Goal: Transaction & Acquisition: Obtain resource

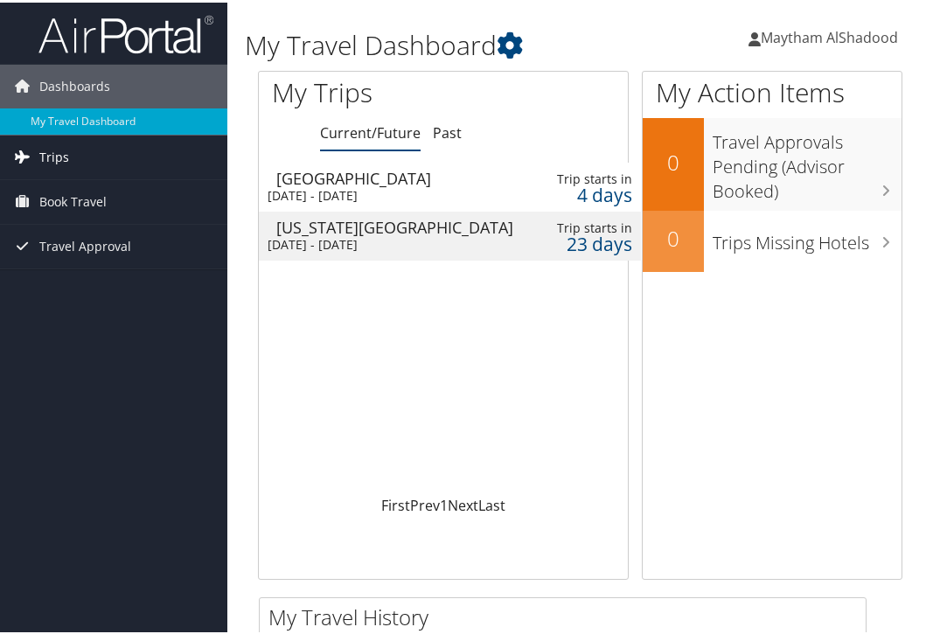
click at [60, 157] on span "Trips" at bounding box center [54, 155] width 30 height 44
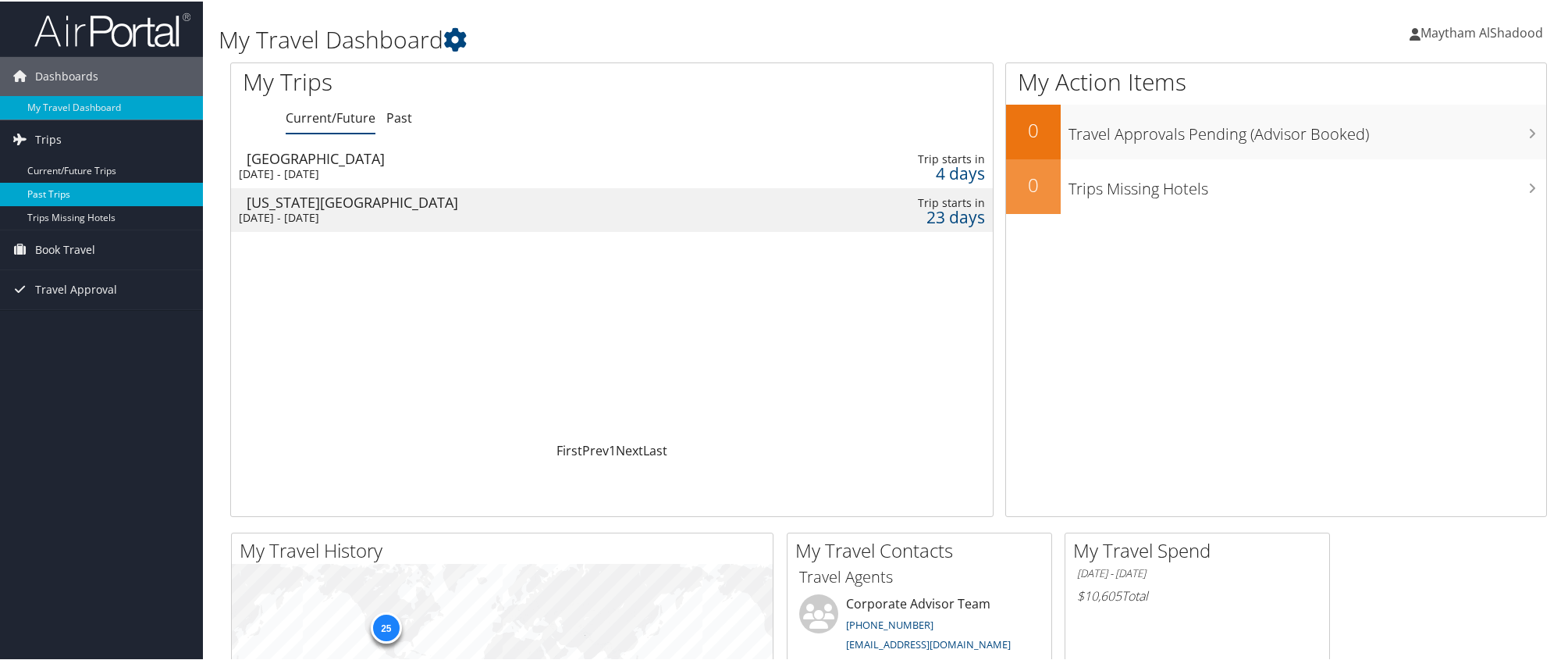
click at [44, 186] on link "Past Trips" at bounding box center [101, 193] width 203 height 23
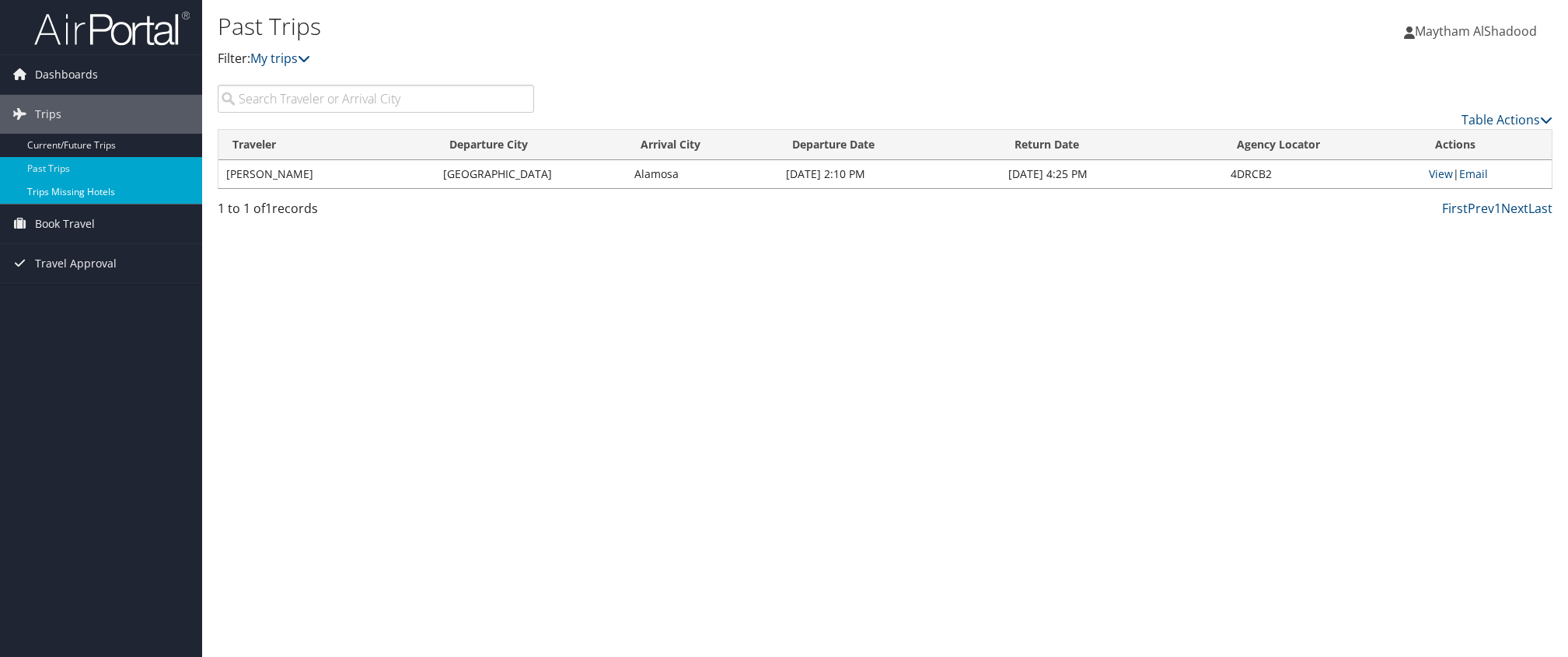
click at [60, 186] on link "Trips Missing Hotels" at bounding box center [100, 192] width 202 height 23
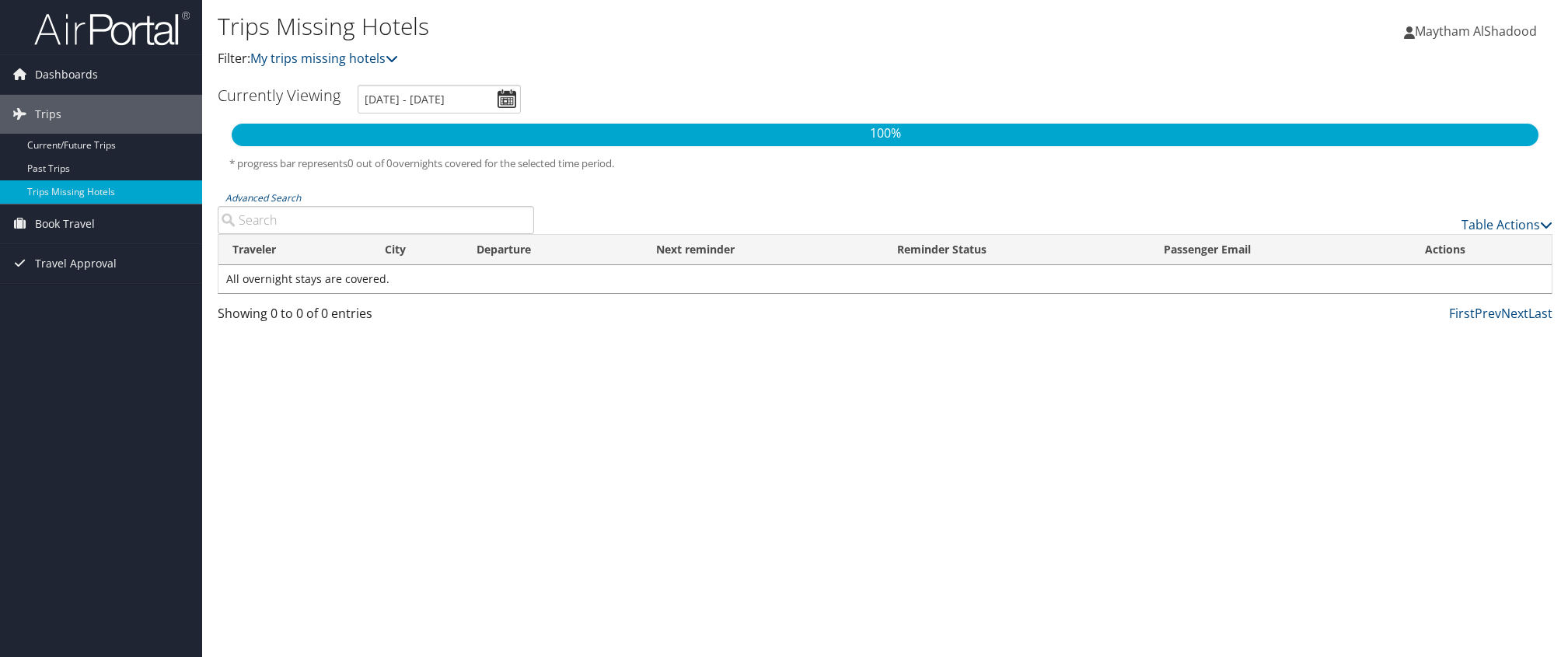
click at [388, 150] on div "100% * progress bar represents 0 out of 0 overnights covered for the selected t…" at bounding box center [885, 156] width 1335 height 69
click at [396, 58] on icon at bounding box center [392, 59] width 12 height 12
click at [58, 164] on link "Past Trips" at bounding box center [100, 169] width 202 height 23
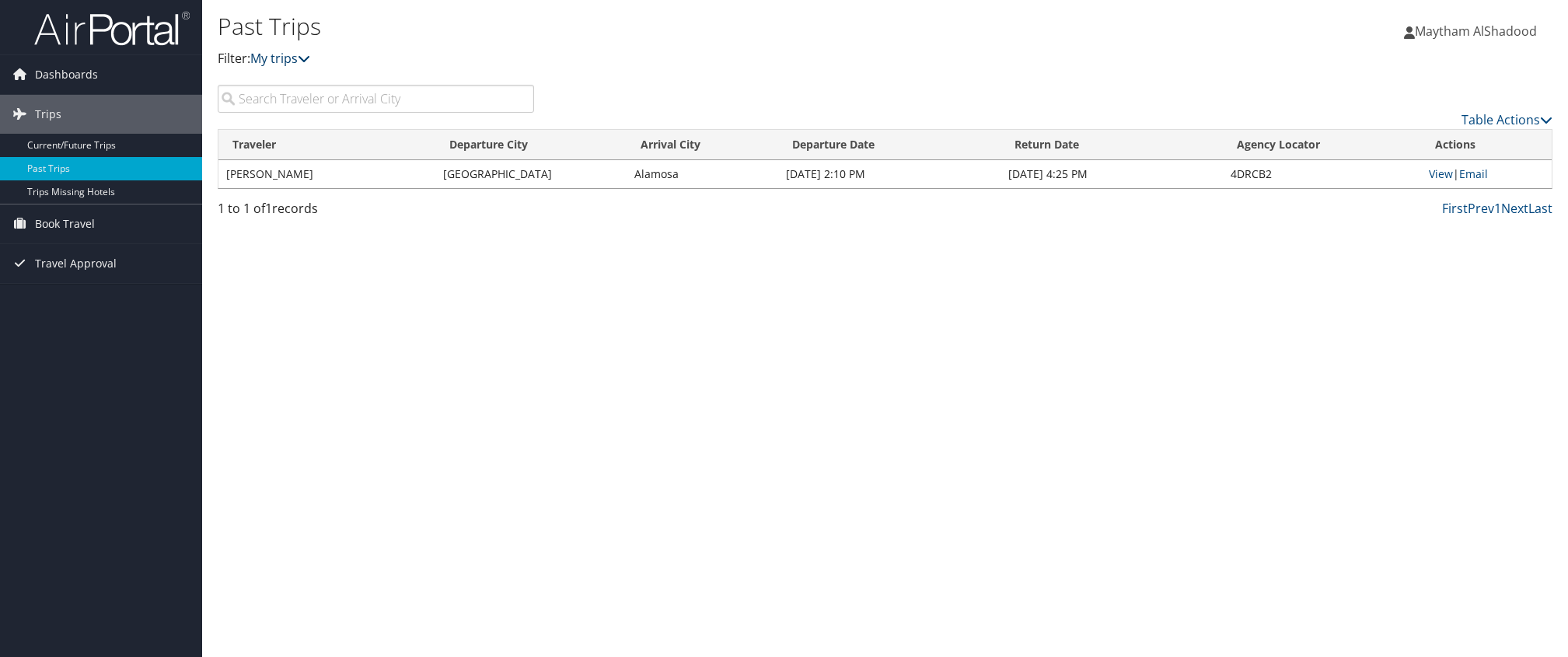
click at [307, 61] on icon at bounding box center [304, 59] width 12 height 12
click at [306, 58] on icon at bounding box center [304, 59] width 12 height 12
click at [1541, 114] on icon at bounding box center [1546, 120] width 12 height 12
click at [1391, 200] on link "Page Length" at bounding box center [1444, 196] width 204 height 27
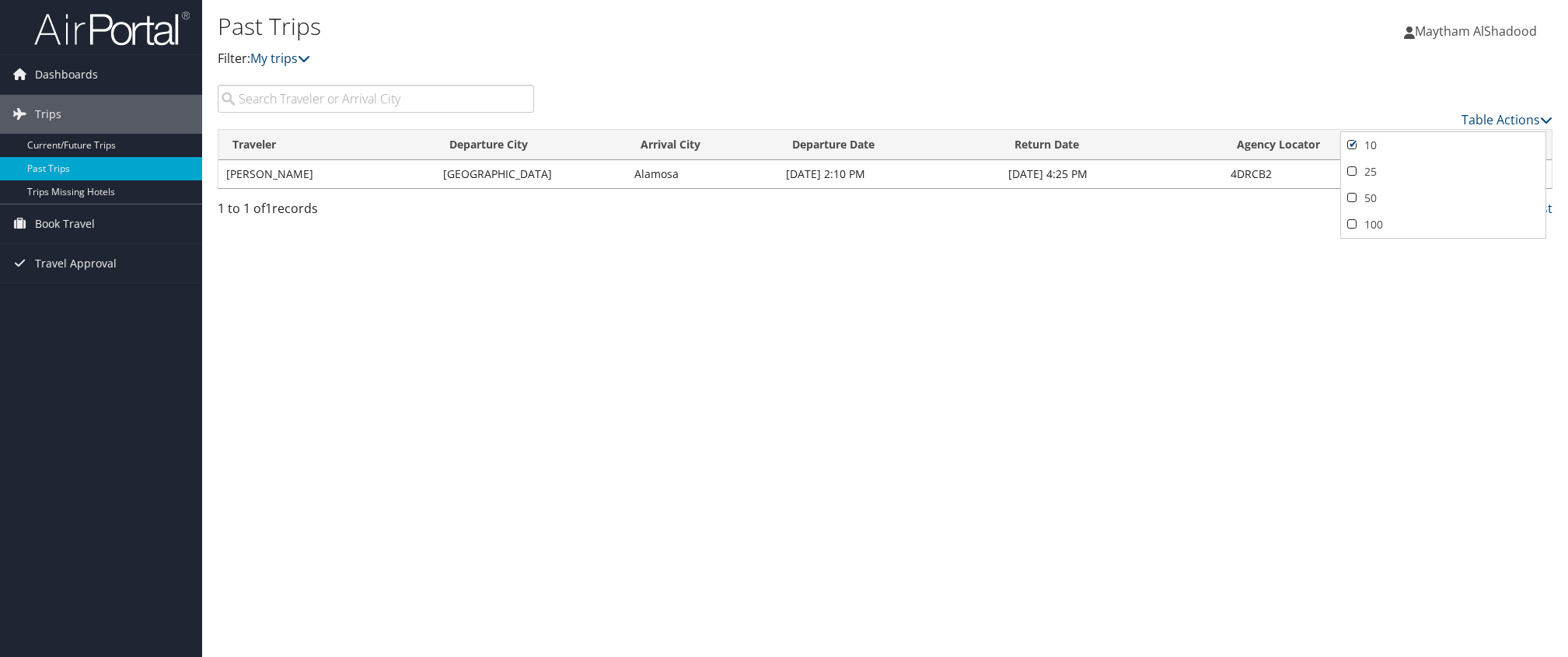
click at [1200, 296] on div at bounding box center [784, 328] width 1568 height 657
click at [46, 72] on span "Dashboards" at bounding box center [66, 75] width 63 height 39
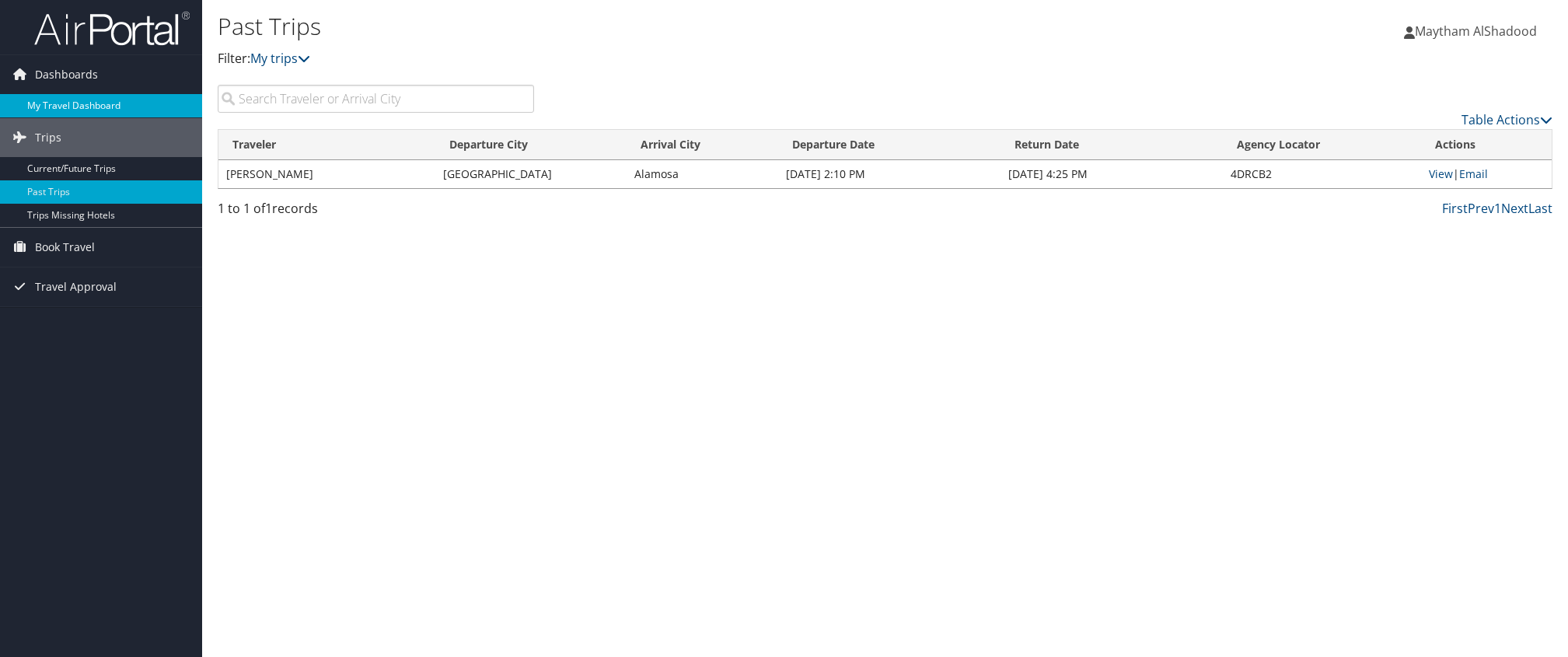
click at [45, 104] on link "My Travel Dashboard" at bounding box center [100, 106] width 202 height 23
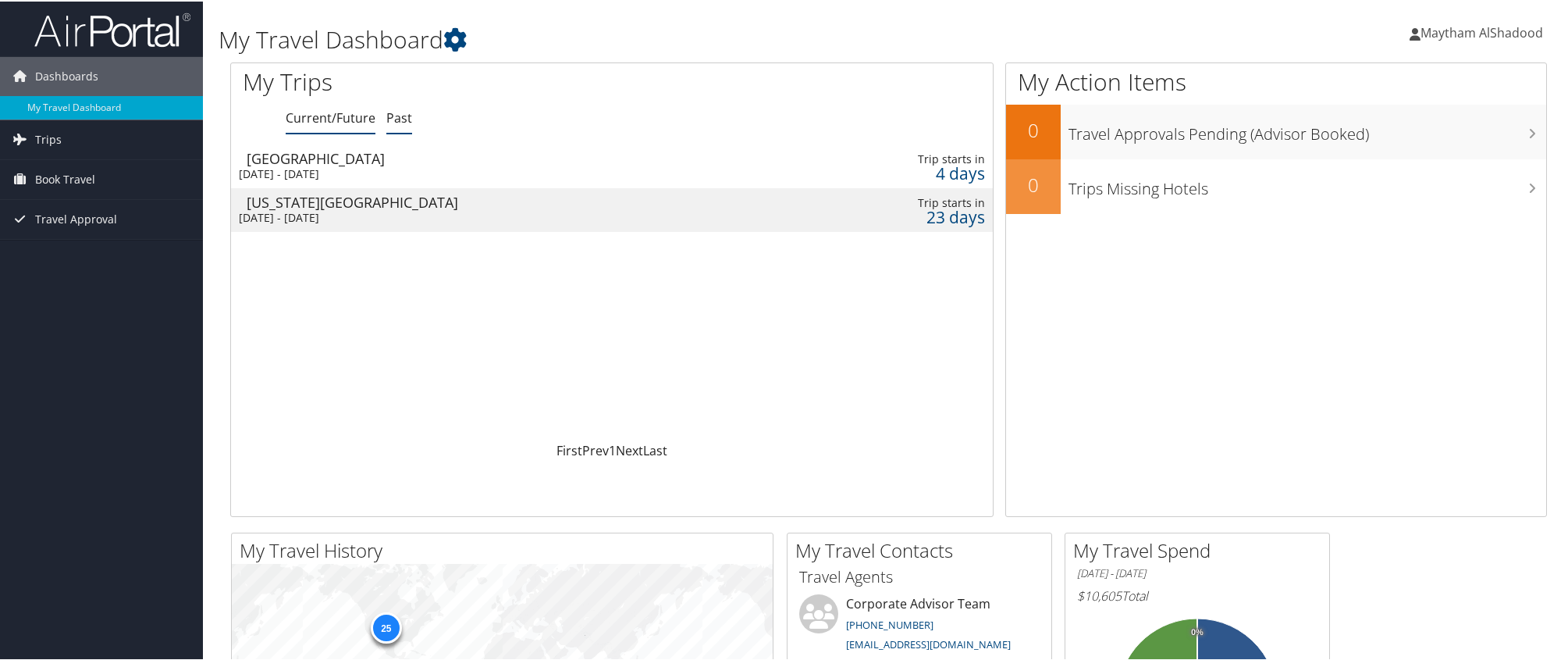
click at [392, 118] on link "Past" at bounding box center [399, 116] width 26 height 17
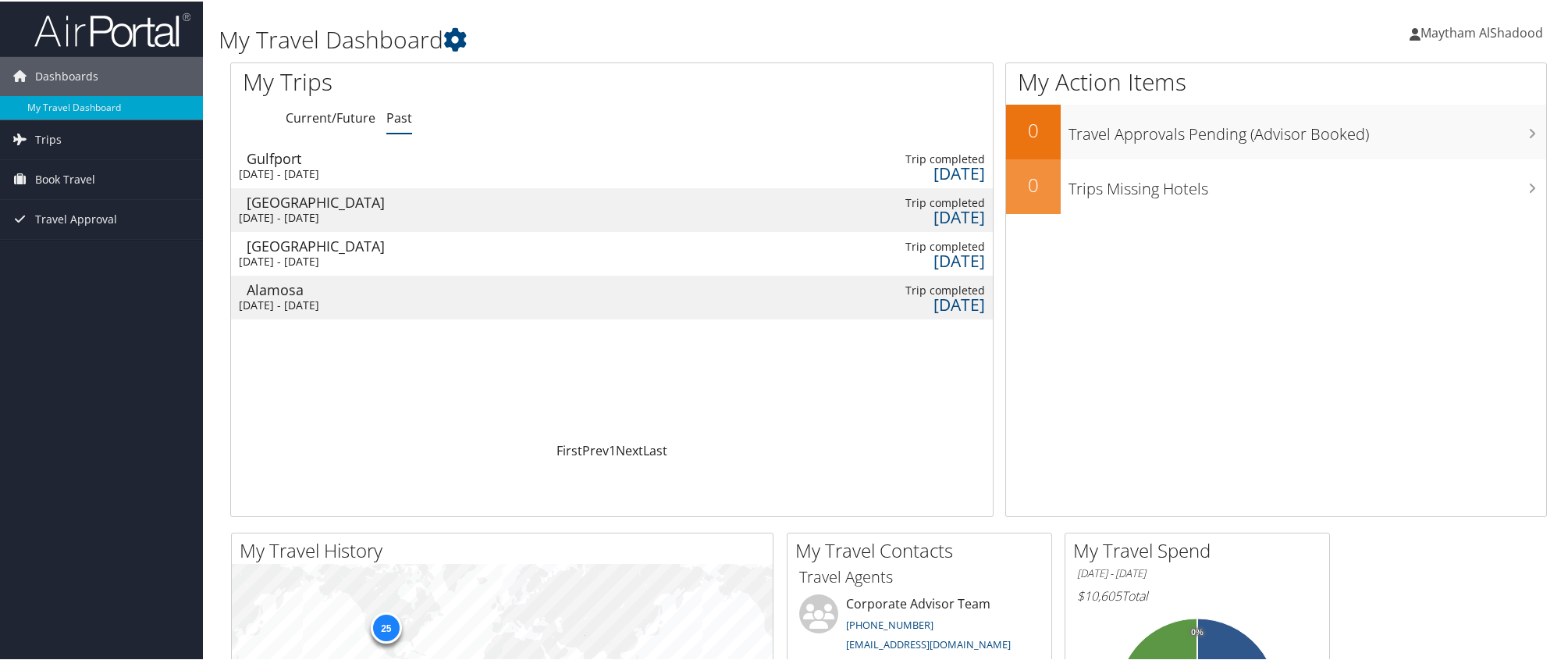
click at [295, 155] on div "Gulfport" at bounding box center [485, 157] width 477 height 14
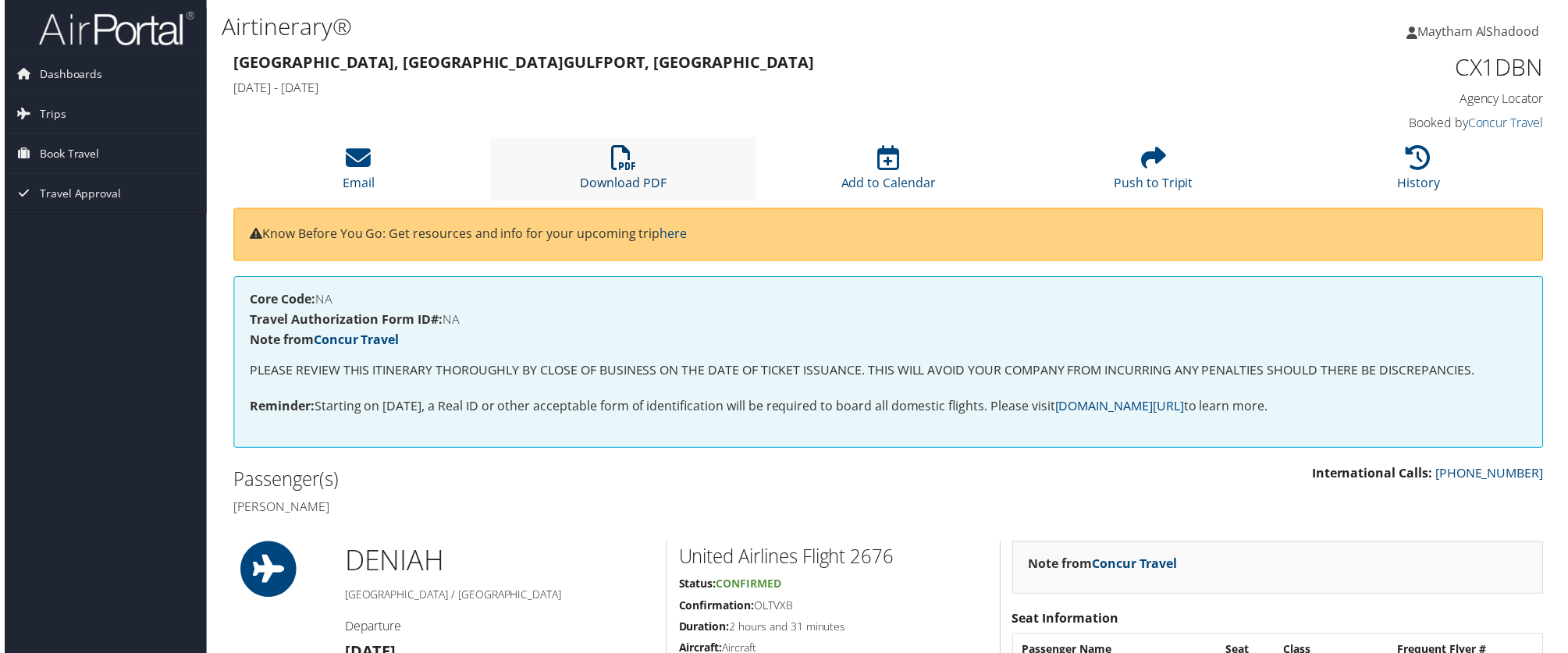
click at [628, 167] on icon at bounding box center [622, 159] width 25 height 25
